Goal: Complete application form

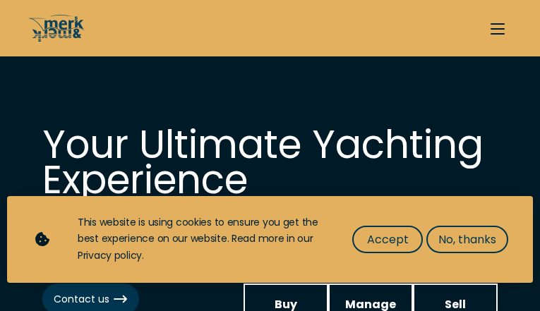
select select "buy"
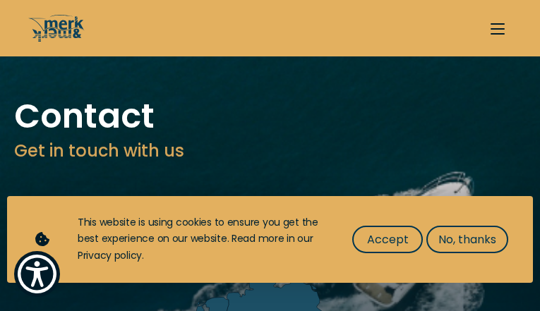
type input "gixcngLiBGwrxTyd"
type input "CIfkoDxoINbL"
type input "[EMAIL_ADDRESS][DOMAIN_NAME]"
type input "7530943873"
select select "sell"
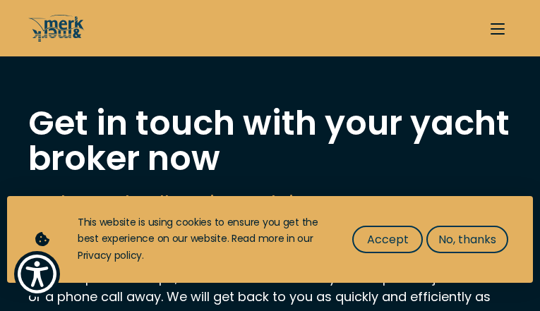
type input "PsJkMhyYNtVkfPvh"
type input "yUdfrPBv"
type input "[EMAIL_ADDRESS][DOMAIN_NAME]"
type input "6809208358"
